Goal: Use online tool/utility: Use online tool/utility

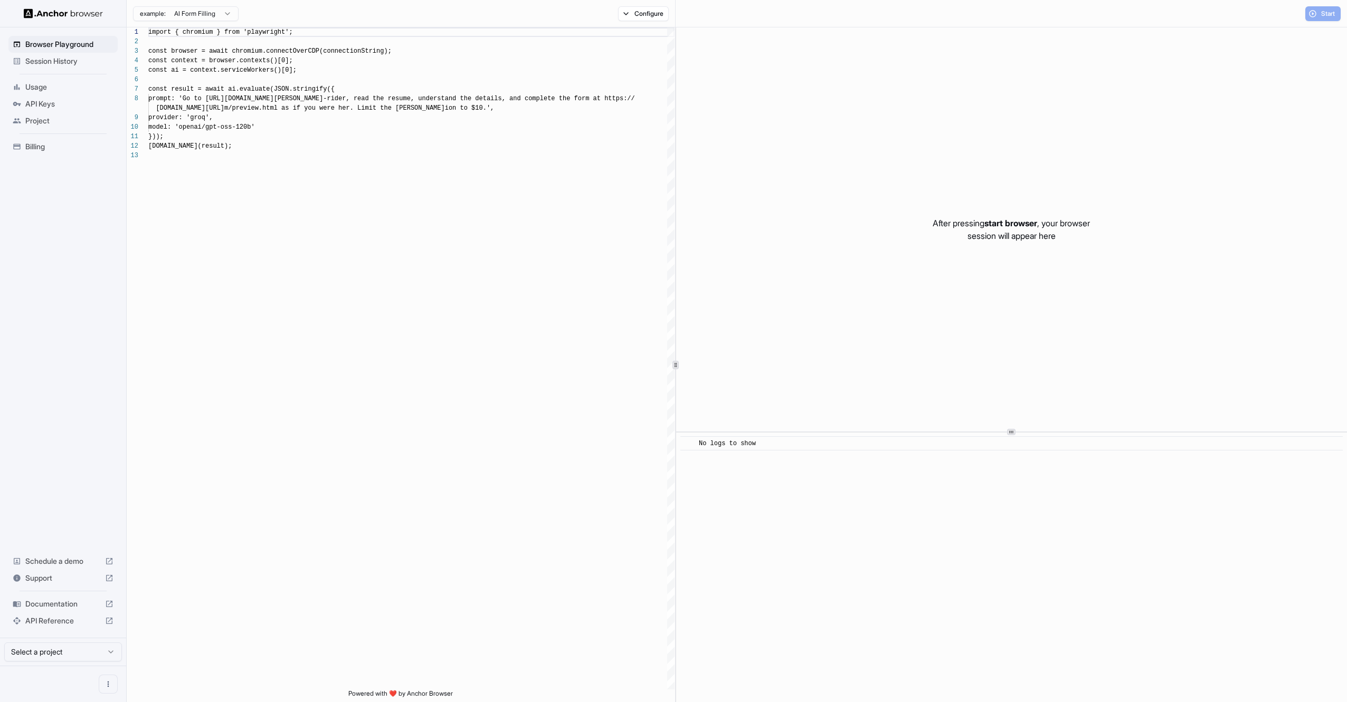
scroll to position [76, 0]
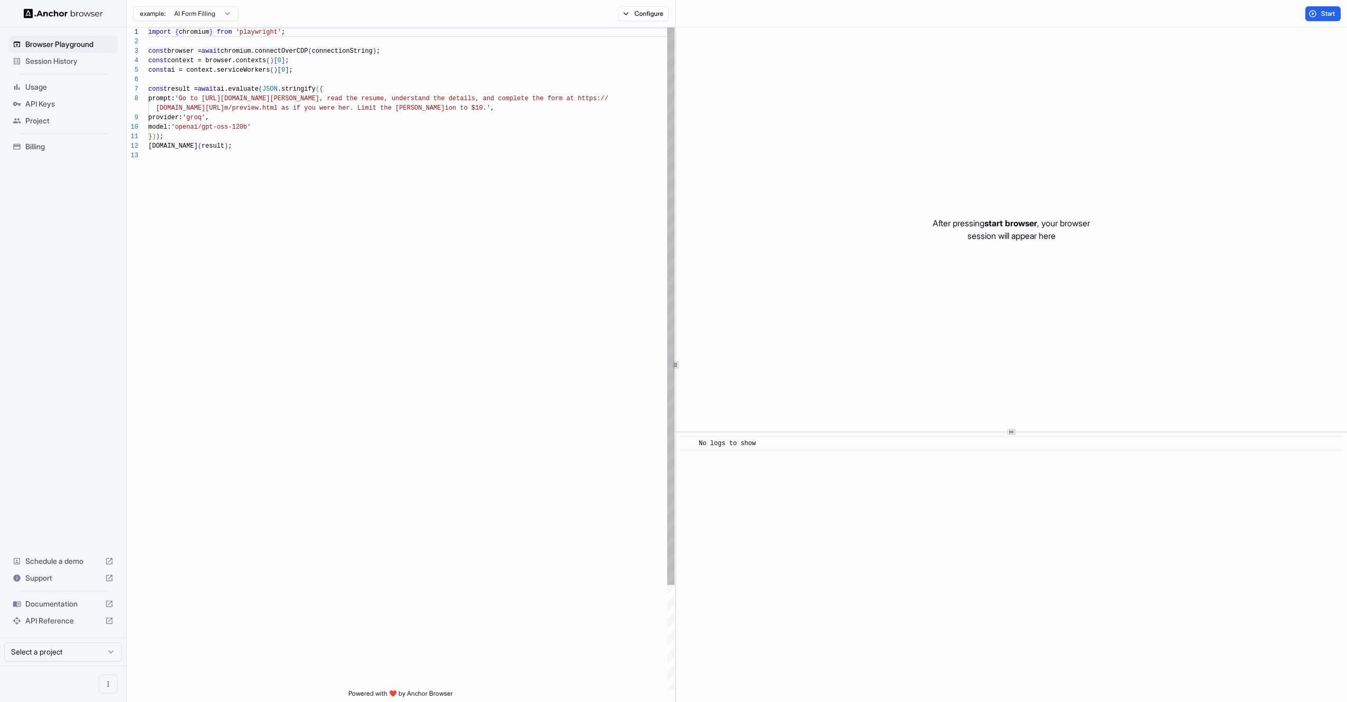
scroll to position [76, 0]
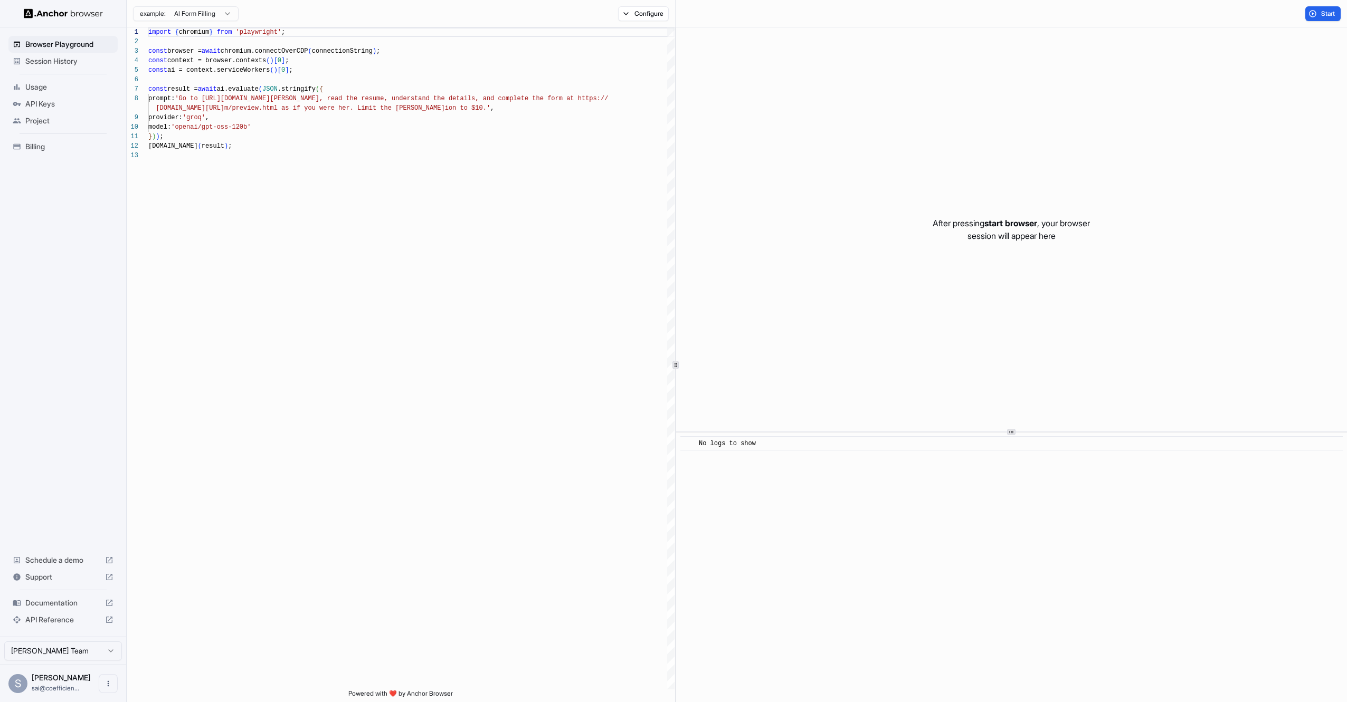
click at [219, 18] on html "Browser Playground Session History Usage API Keys Project Billing Schedule a de…" at bounding box center [673, 351] width 1347 height 702
click at [338, 248] on html "Browser Playground Session History Usage API Keys Project Billing Schedule a de…" at bounding box center [673, 351] width 1347 height 702
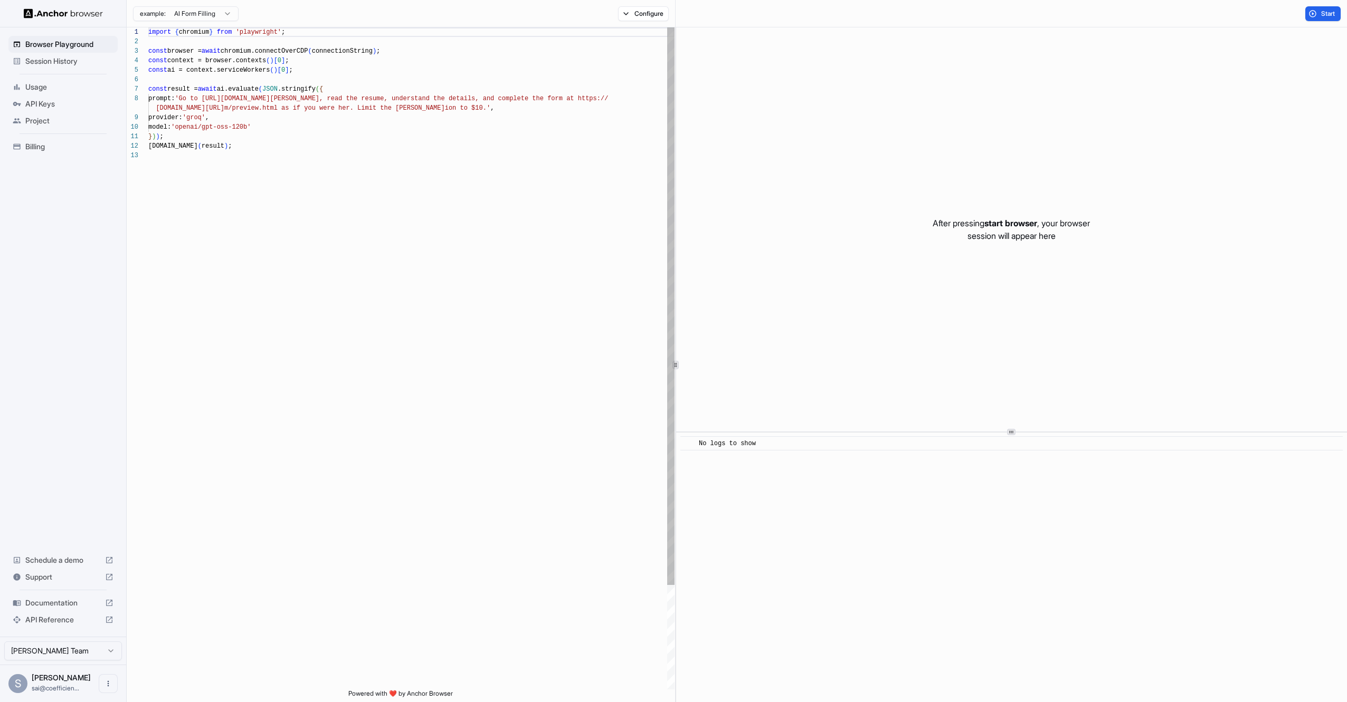
type textarea "**********"
click at [306, 157] on div "import { chromium } from 'playwright' ; const browser = await chromium.connectO…" at bounding box center [411, 420] width 526 height 786
